Goal: Task Accomplishment & Management: Manage account settings

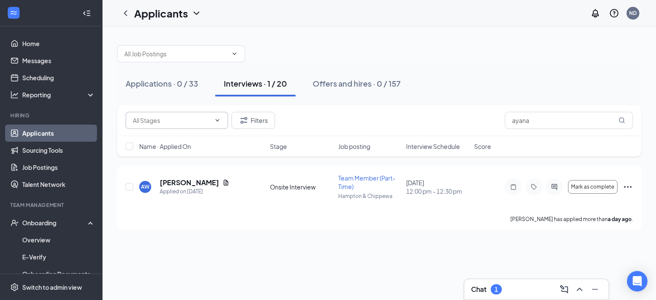
click at [181, 119] on input "text" at bounding box center [172, 120] width 78 height 9
drag, startPoint x: 262, startPoint y: 41, endPoint x: 267, endPoint y: 44, distance: 5.6
click at [263, 41] on div at bounding box center [379, 50] width 525 height 26
click at [149, 82] on div "Applications · 0 / 33" at bounding box center [162, 83] width 73 height 11
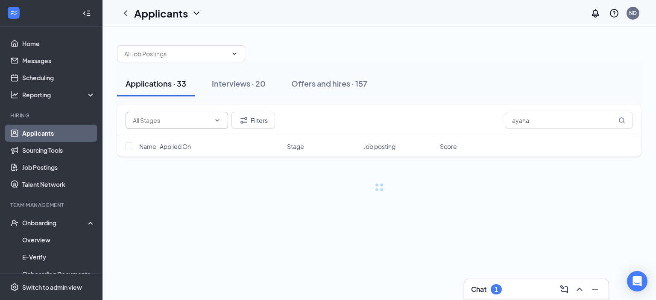
click at [219, 121] on icon "ChevronDown" at bounding box center [217, 120] width 7 height 7
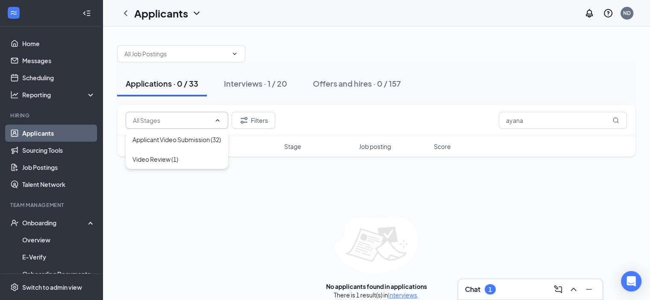
drag, startPoint x: 419, startPoint y: 24, endPoint x: 417, endPoint y: 30, distance: 7.2
click at [419, 25] on div "Applicants ND" at bounding box center [376, 13] width 547 height 26
click at [516, 299] on div "Chat 1" at bounding box center [530, 289] width 144 height 21
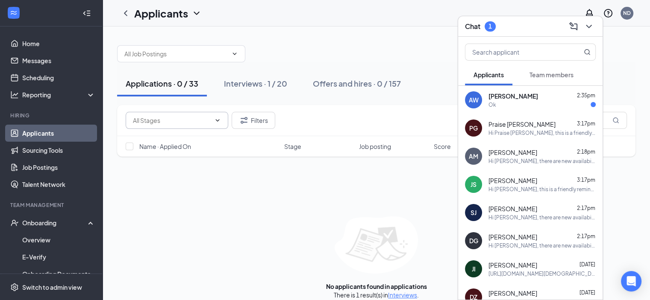
click at [523, 99] on span "[PERSON_NAME]" at bounding box center [513, 96] width 50 height 9
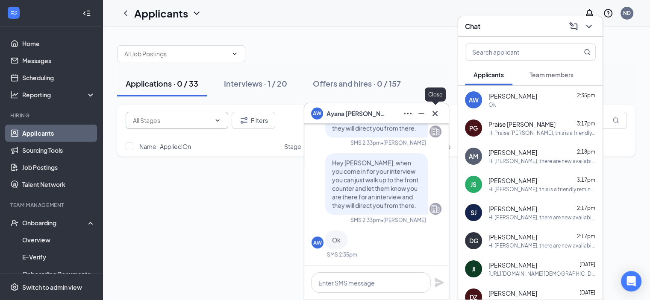
click at [438, 115] on icon "Cross" at bounding box center [435, 114] width 10 height 10
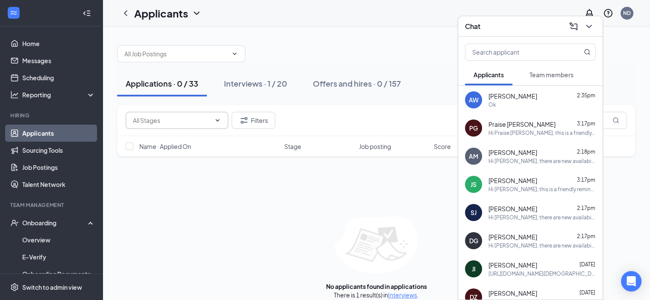
click at [530, 30] on div "Chat" at bounding box center [530, 26] width 131 height 13
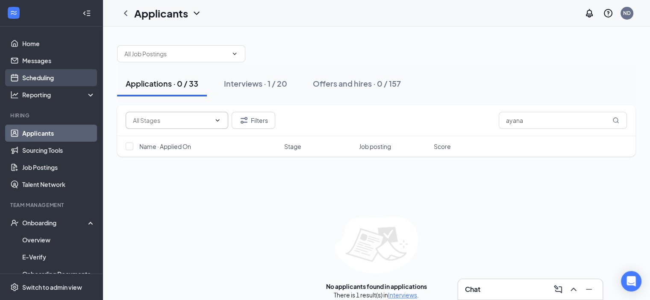
click at [60, 76] on link "Scheduling" at bounding box center [58, 77] width 73 height 17
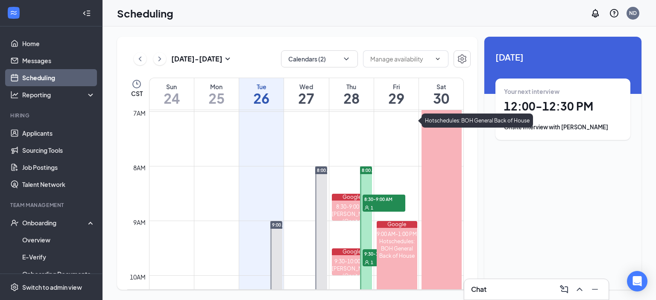
scroll to position [377, 0]
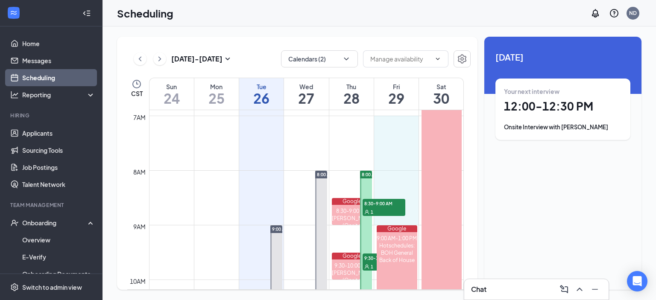
drag, startPoint x: 394, startPoint y: 118, endPoint x: 399, endPoint y: 222, distance: 103.9
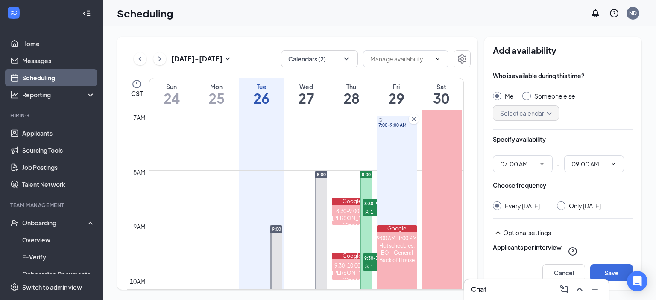
click at [555, 208] on div "Every [DATE] Only [DATE]" at bounding box center [563, 206] width 140 height 9
click at [558, 206] on input "Only [DATE]" at bounding box center [560, 205] width 6 height 6
radio input "true"
radio input "false"
click at [611, 271] on button "Save" at bounding box center [612, 272] width 43 height 17
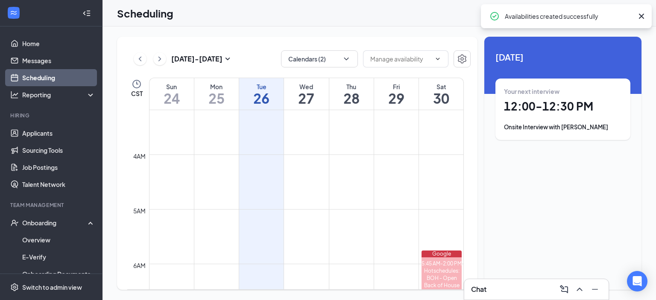
scroll to position [164, 0]
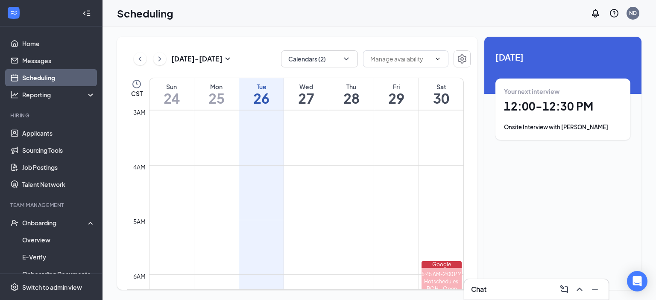
click at [156, 57] on icon "ChevronRight" at bounding box center [160, 59] width 9 height 10
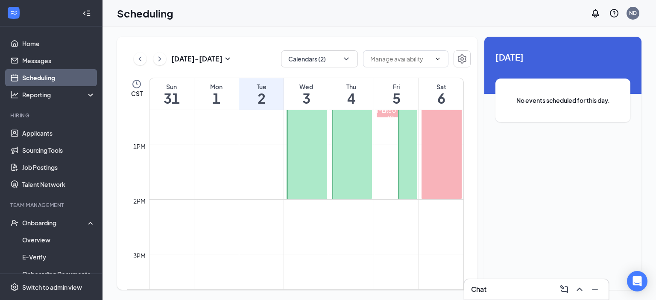
scroll to position [505, 0]
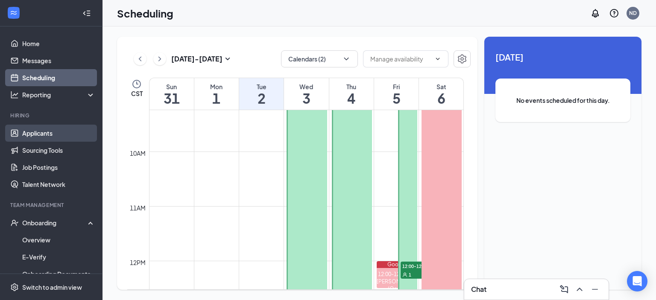
click at [47, 134] on link "Applicants" at bounding box center [58, 133] width 73 height 17
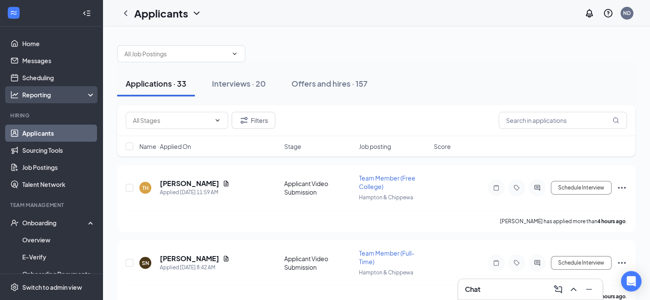
click at [30, 95] on div "Reporting" at bounding box center [58, 95] width 73 height 9
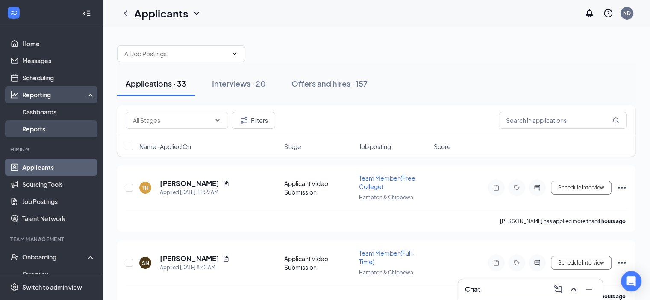
drag, startPoint x: 51, startPoint y: 131, endPoint x: 55, endPoint y: 135, distance: 5.7
click at [51, 131] on link "Reports" at bounding box center [58, 128] width 73 height 17
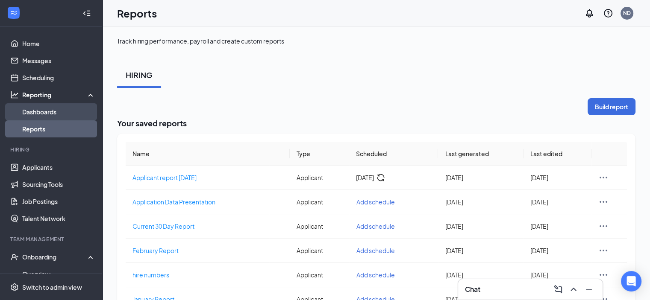
click at [52, 104] on link "Dashboards" at bounding box center [58, 111] width 73 height 17
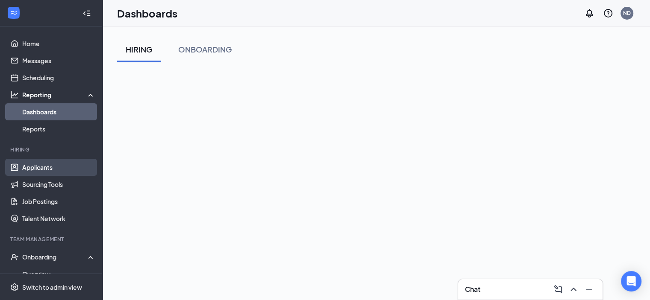
click at [47, 167] on link "Applicants" at bounding box center [58, 167] width 73 height 17
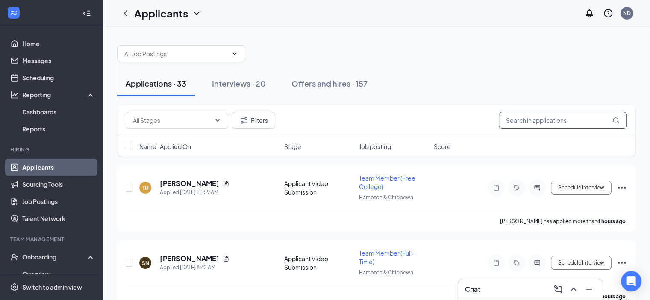
click at [557, 119] on input "text" at bounding box center [563, 120] width 128 height 17
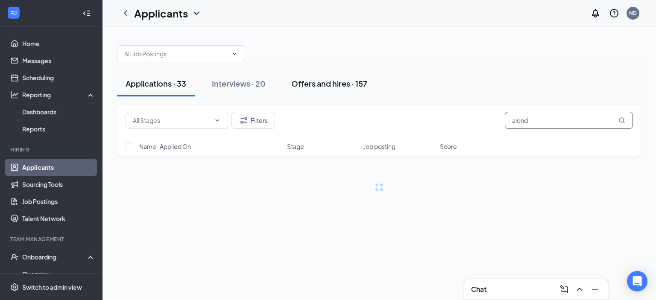
type input "alond"
click at [345, 77] on button "Offers and hires · 157" at bounding box center [329, 84] width 93 height 26
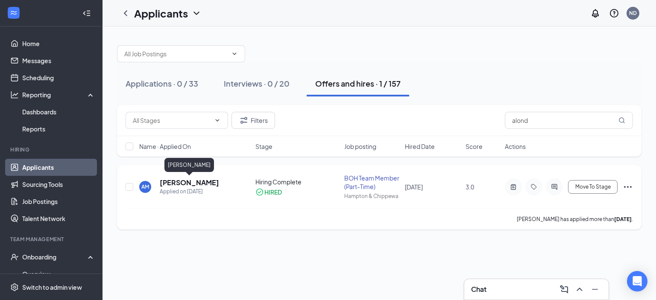
click at [178, 181] on h5 "[PERSON_NAME]" at bounding box center [189, 182] width 59 height 9
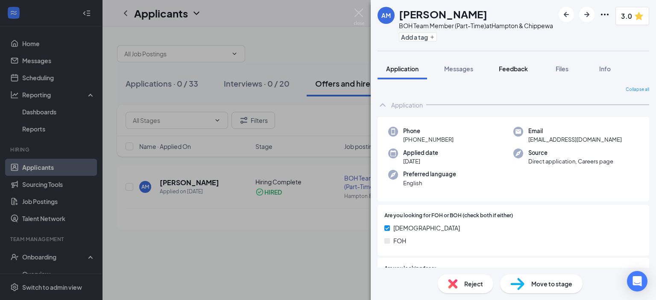
click at [517, 70] on span "Feedback" at bounding box center [513, 69] width 29 height 8
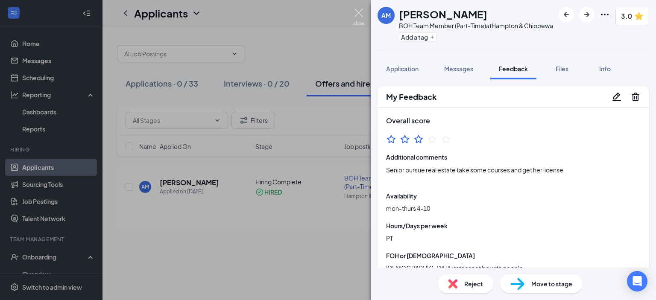
click at [362, 15] on img at bounding box center [359, 17] width 11 height 17
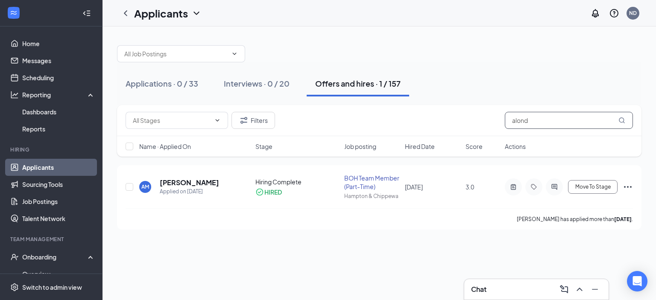
drag, startPoint x: 548, startPoint y: 113, endPoint x: 373, endPoint y: 135, distance: 176.9
click at [375, 133] on div "Filters alond" at bounding box center [379, 120] width 525 height 31
type input "dami"
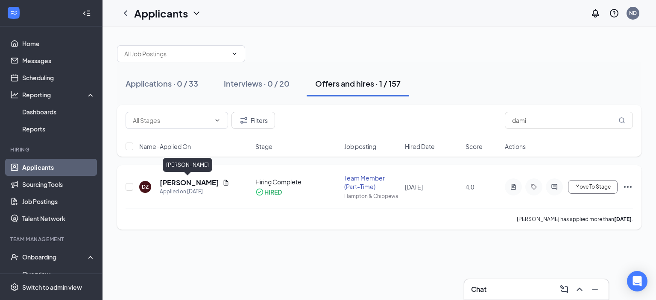
click at [200, 182] on h5 "[PERSON_NAME]" at bounding box center [189, 182] width 59 height 9
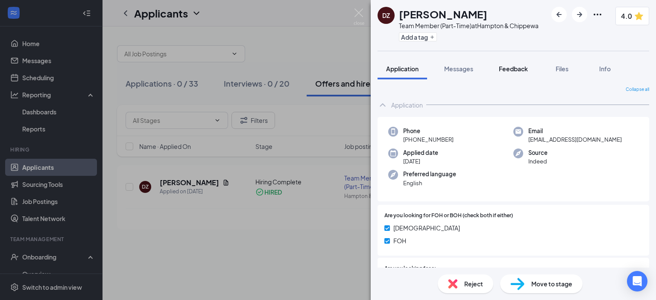
click at [514, 70] on span "Feedback" at bounding box center [513, 69] width 29 height 8
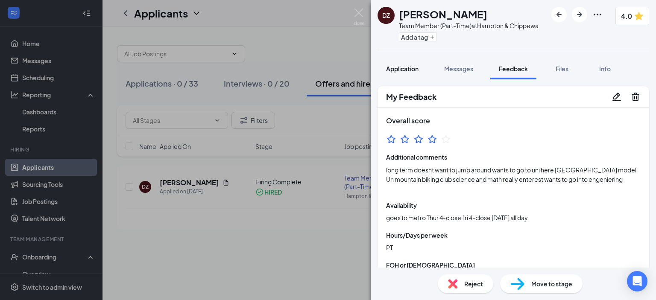
drag, startPoint x: 403, startPoint y: 69, endPoint x: 407, endPoint y: 67, distance: 4.4
click at [404, 68] on span "Application" at bounding box center [402, 69] width 32 height 8
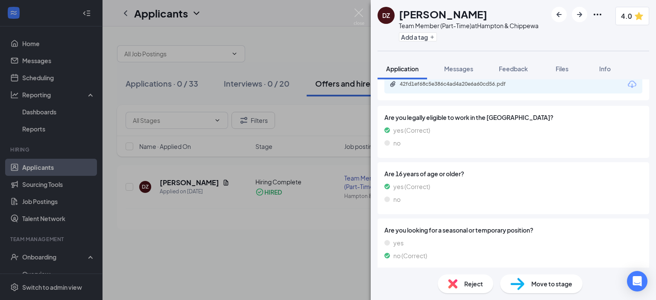
scroll to position [513, 0]
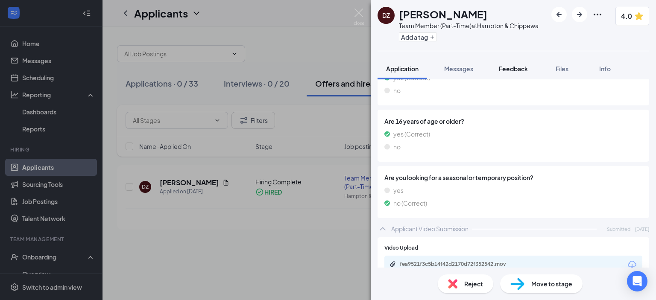
click at [520, 70] on span "Feedback" at bounding box center [513, 69] width 29 height 8
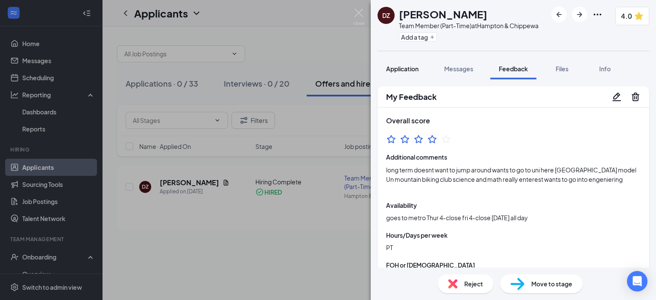
click at [395, 66] on span "Application" at bounding box center [402, 69] width 32 height 8
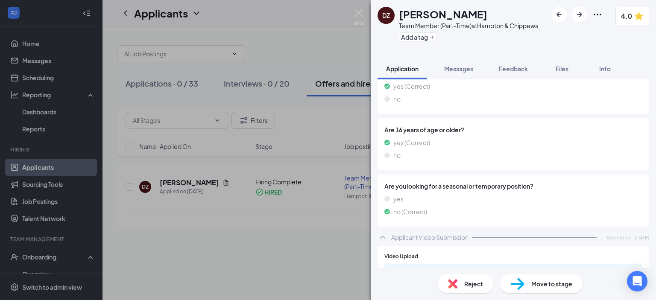
scroll to position [485, 0]
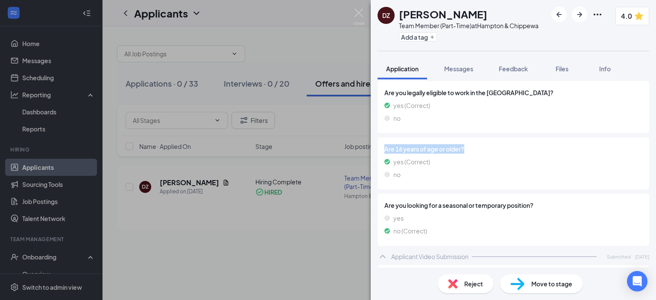
drag, startPoint x: 384, startPoint y: 152, endPoint x: 473, endPoint y: 152, distance: 89.3
click at [473, 149] on div "Are 16 years of age or older? yes (Correct) no" at bounding box center [514, 164] width 272 height 52
click at [476, 169] on div "Are 16 years of age or older? yes (Correct) no" at bounding box center [514, 163] width 258 height 38
click at [509, 65] on span "Feedback" at bounding box center [513, 69] width 29 height 8
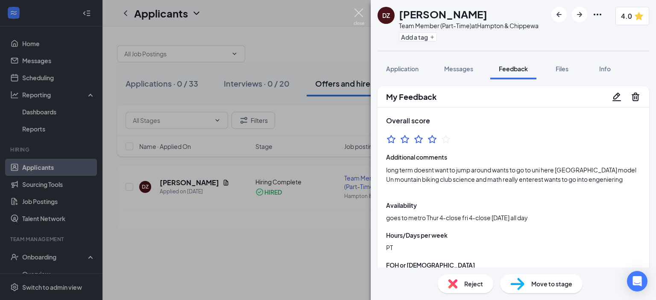
click at [359, 13] on img at bounding box center [359, 17] width 11 height 17
